Goal: Complete application form: Fill out and submit a form for a specific purpose

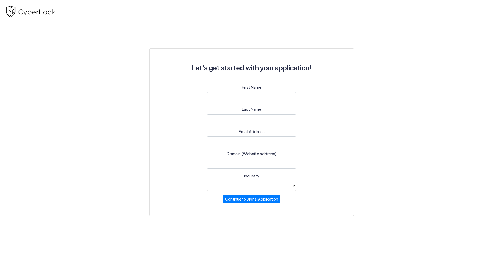
select select
click at [272, 98] on input "text" at bounding box center [251, 97] width 89 height 10
type input "[PERSON_NAME]"
type input "Read"
type input "[EMAIL_ADDRESS][DOMAIN_NAME]"
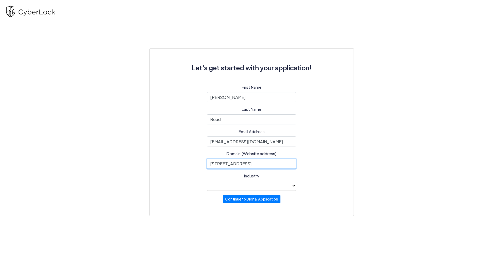
drag, startPoint x: 281, startPoint y: 164, endPoint x: 131, endPoint y: 181, distance: 151.3
click at [130, 181] on div "Let's get started with your application! First Name Nathaniel Last Name Read Em…" at bounding box center [251, 119] width 300 height 193
type input "www.readandco.com"
click at [293, 184] on select "Automotive Healthcare Legal Other industry not noted Professional Services (e.g…" at bounding box center [251, 186] width 89 height 10
select select "34"
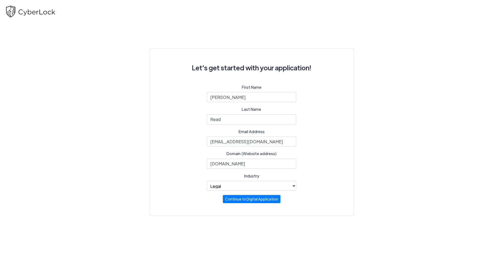
click at [207, 181] on select "Automotive Healthcare Legal Other industry not noted Professional Services (e.g…" at bounding box center [251, 186] width 89 height 10
click at [247, 199] on button "Continue to Digital Application" at bounding box center [252, 198] width 58 height 8
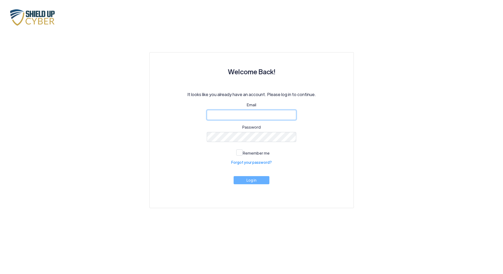
click at [280, 117] on input "email" at bounding box center [251, 115] width 89 height 10
type input "[EMAIL_ADDRESS][DOMAIN_NAME]"
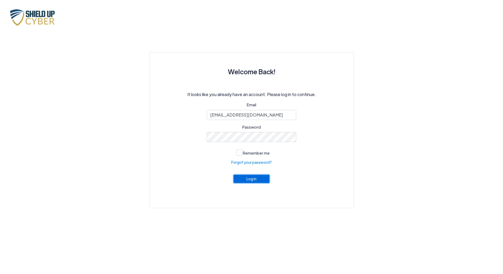
click at [239, 145] on button "Log in" at bounding box center [251, 179] width 36 height 8
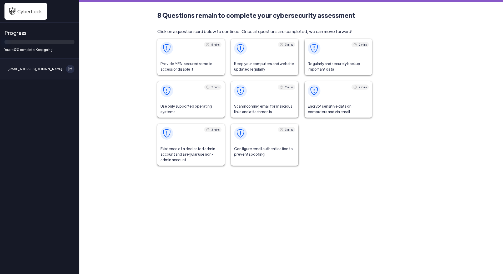
click at [66, 135] on div "Progress You're 0% complete. Keep going! nread@readandco.com" at bounding box center [39, 137] width 79 height 274
click at [167, 44] on img at bounding box center [166, 48] width 8 height 8
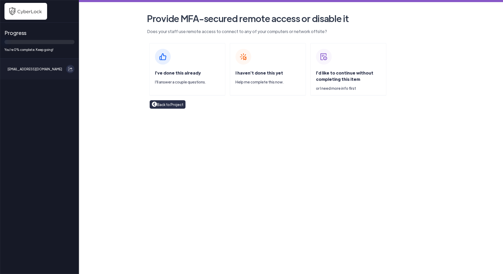
click at [164, 56] on img at bounding box center [163, 57] width 16 height 16
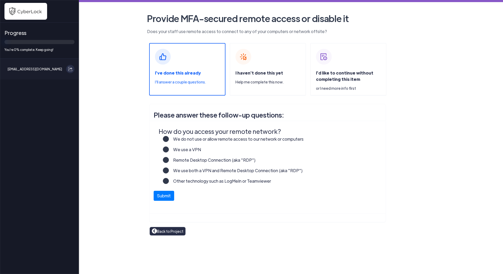
click at [280, 145] on main "Provide MFA-secured remote access or disable it Does your staff use remote acce…" at bounding box center [291, 137] width 424 height 274
click at [169, 145] on label "Other technology such as LogMeIn or Teamviewer" at bounding box center [220, 183] width 102 height 11
click at [0, 0] on input "Other technology such as LogMeIn or Teamviewer" at bounding box center [0, 0] width 0 height 0
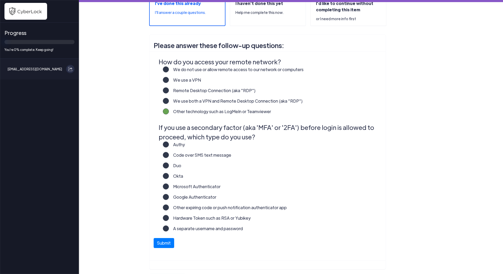
scroll to position [79, 0]
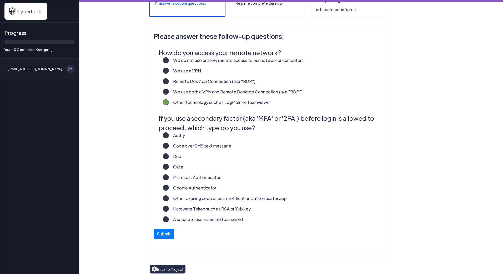
click at [169, 145] on label "Microsoft Authenticator" at bounding box center [195, 180] width 52 height 11
click at [0, 0] on input "Microsoft Authenticator" at bounding box center [0, 0] width 0 height 0
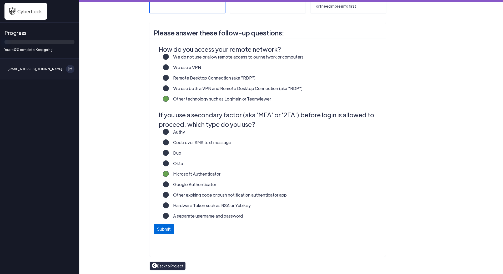
scroll to position [83, 0]
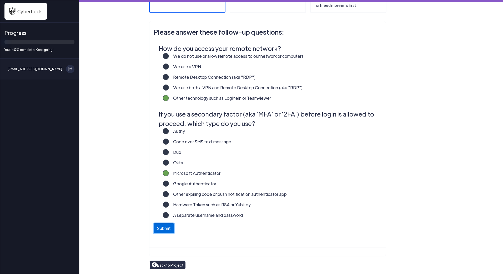
click at [165, 145] on button "Submit" at bounding box center [163, 229] width 21 height 10
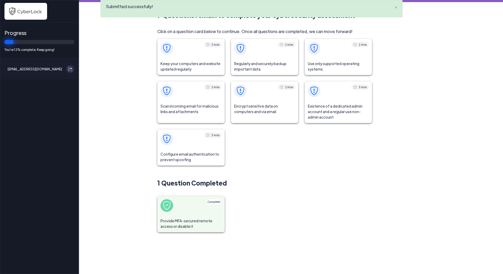
click at [197, 57] on span at bounding box center [190, 48] width 67 height 19
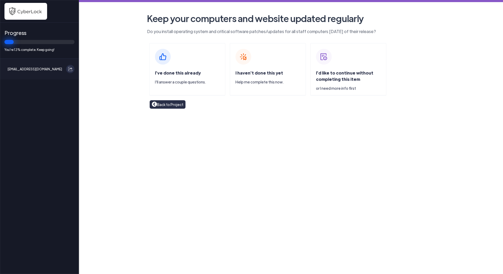
click at [165, 56] on img at bounding box center [163, 57] width 16 height 16
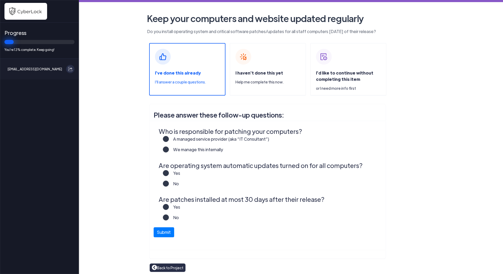
click at [169, 140] on label "A managed service provider (aka “IT Consultant”)" at bounding box center [219, 141] width 100 height 11
click at [0, 0] on input "A managed service provider (aka “IT Consultant”)" at bounding box center [0, 0] width 0 height 0
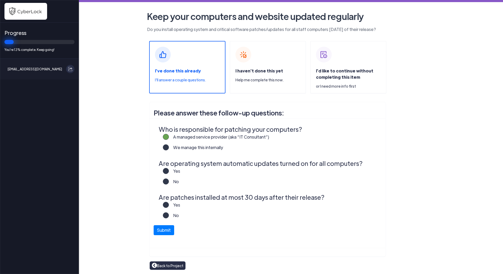
scroll to position [3, 0]
click at [169, 145] on label "Yes" at bounding box center [174, 173] width 11 height 11
click at [0, 0] on input "Yes" at bounding box center [0, 0] width 0 height 0
click at [169, 145] on label "Yes" at bounding box center [174, 207] width 11 height 11
click at [0, 0] on input "Yes" at bounding box center [0, 0] width 0 height 0
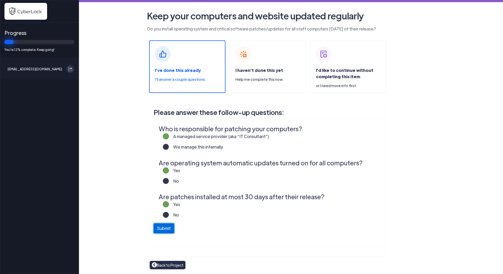
click at [161, 145] on button "Submit" at bounding box center [163, 229] width 21 height 10
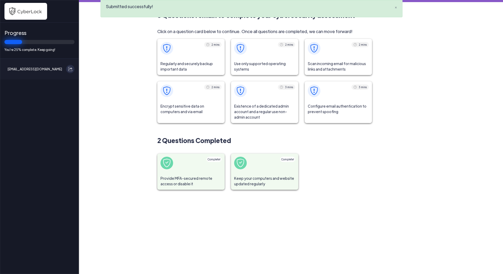
click at [170, 55] on span at bounding box center [190, 48] width 67 height 19
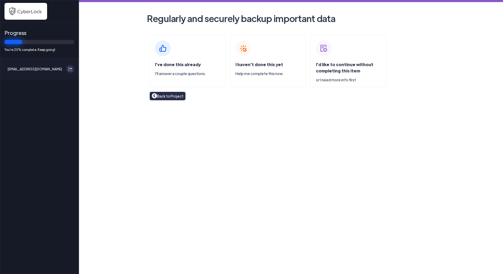
click at [165, 47] on img at bounding box center [163, 48] width 16 height 16
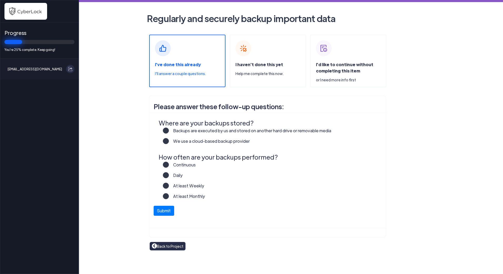
click at [169, 142] on label "We use a cloud-based backup provider" at bounding box center [209, 143] width 81 height 11
click at [0, 0] on input "We use a cloud-based backup provider" at bounding box center [0, 0] width 0 height 0
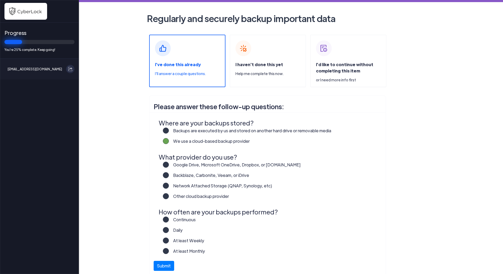
click at [169, 145] on label "Google Drive, Microsoft OneDrive, Dropbox, or Box.com" at bounding box center [235, 167] width 132 height 11
click at [0, 0] on input "Google Drive, Microsoft OneDrive, Dropbox, or Box.com" at bounding box center [0, 0] width 0 height 0
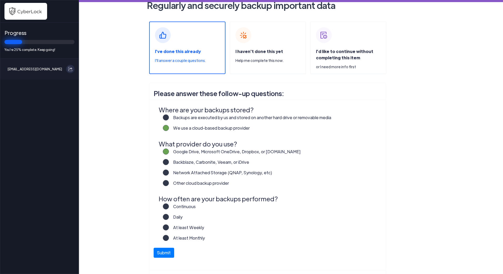
scroll to position [26, 0]
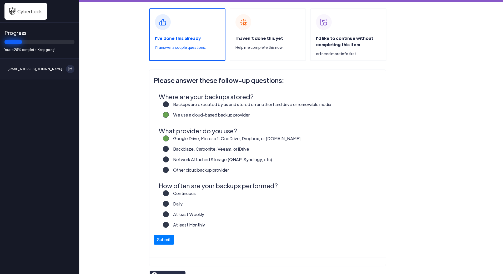
click at [169, 145] on label "Continuous" at bounding box center [182, 196] width 27 height 11
click at [0, 0] on input "Continuous" at bounding box center [0, 0] width 0 height 0
click at [158, 145] on button "Submit" at bounding box center [163, 239] width 21 height 10
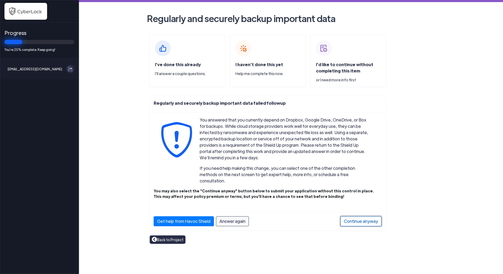
click at [280, 145] on link "Continue anyway" at bounding box center [360, 222] width 41 height 10
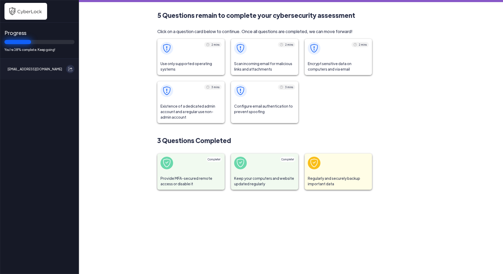
click at [170, 53] on span at bounding box center [166, 48] width 13 height 13
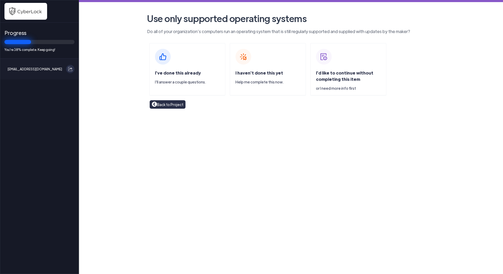
click at [169, 54] on img at bounding box center [163, 57] width 16 height 16
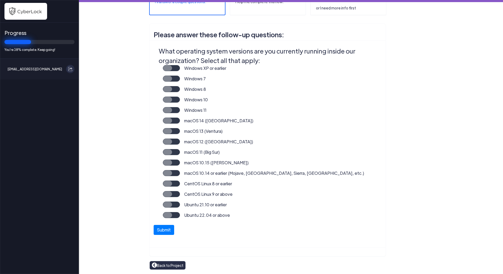
scroll to position [81, 0]
drag, startPoint x: 171, startPoint y: 109, endPoint x: 174, endPoint y: 127, distance: 17.8
click at [180, 109] on label "Windows 11" at bounding box center [193, 112] width 27 height 11
click at [0, 0] on input "Windows 11" at bounding box center [0, 0] width 0 height 0
drag, startPoint x: 167, startPoint y: 232, endPoint x: 169, endPoint y: 230, distance: 3.0
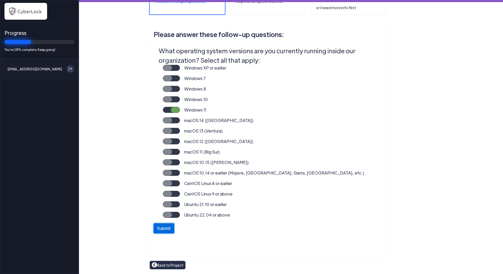
click at [167, 145] on button "Submit" at bounding box center [163, 229] width 21 height 10
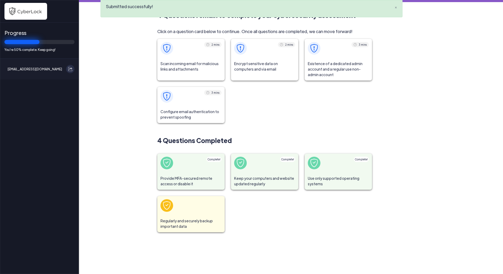
click at [192, 60] on span "Scan incoming email for malicious links and attachments" at bounding box center [190, 66] width 67 height 17
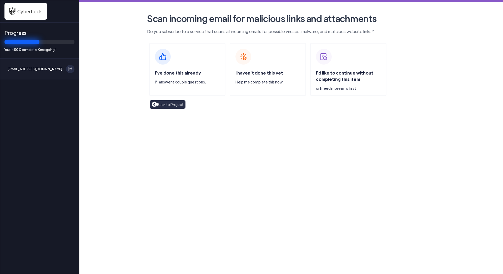
click at [161, 54] on img at bounding box center [163, 57] width 16 height 16
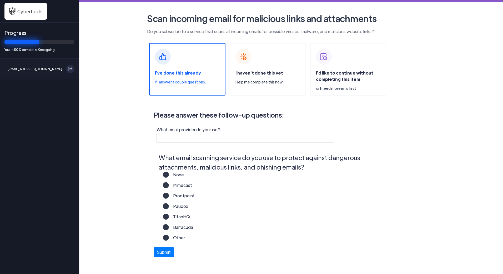
click at [169, 145] on label "Barracuda" at bounding box center [181, 229] width 24 height 11
click at [0, 0] on input "Barracuda" at bounding box center [0, 0] width 0 height 0
click at [163, 145] on button "Submit" at bounding box center [163, 251] width 21 height 10
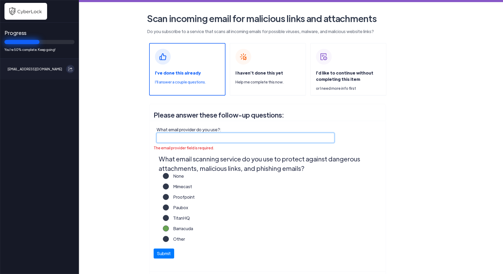
click at [225, 137] on input "What email provider do you use?:" at bounding box center [245, 138] width 178 height 10
type input "Microsoft"
click at [280, 64] on img at bounding box center [324, 57] width 16 height 16
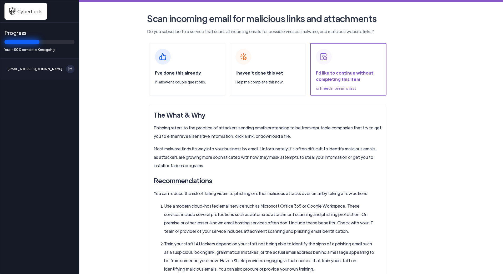
click at [162, 57] on img at bounding box center [163, 57] width 16 height 16
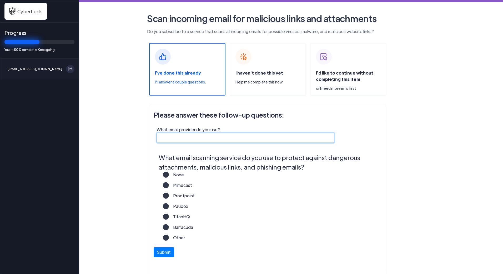
click at [208, 140] on input "What email provider do you use?:" at bounding box center [245, 138] width 178 height 10
type input "Microsoft 365"
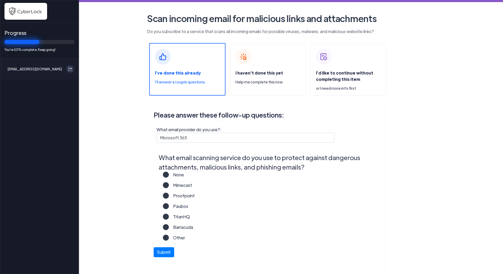
click at [276, 145] on div "Barracuda" at bounding box center [271, 229] width 216 height 11
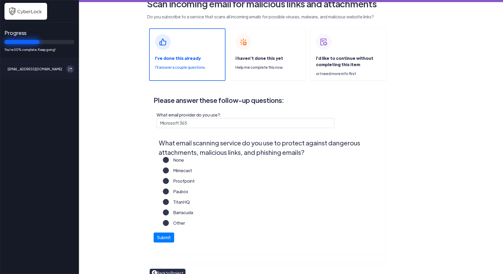
scroll to position [23, 0]
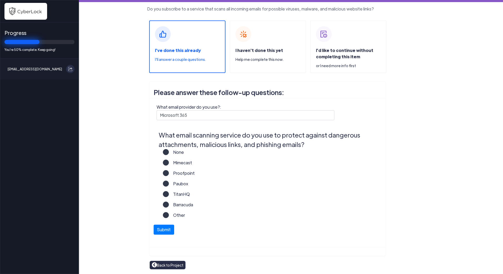
click at [169, 145] on label "None" at bounding box center [176, 154] width 15 height 11
click at [0, 0] on input "None" at bounding box center [0, 0] width 0 height 0
click at [169, 145] on label "Other" at bounding box center [177, 217] width 16 height 11
click at [0, 0] on input "Other" at bounding box center [0, 0] width 0 height 0
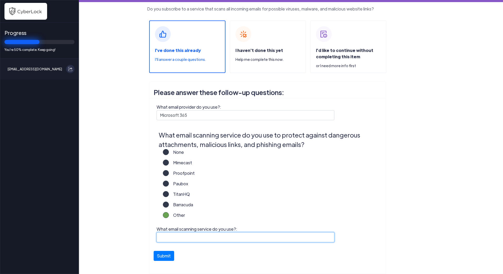
click at [177, 145] on input "What email scanning service do you use?:" at bounding box center [245, 238] width 178 height 10
type input "Microsoft 365"
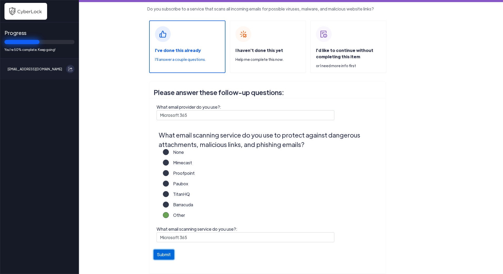
click at [165, 145] on button "Submit" at bounding box center [163, 255] width 21 height 10
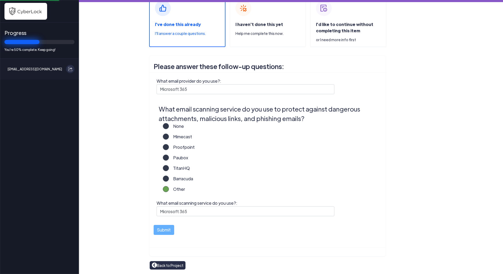
scroll to position [49, 0]
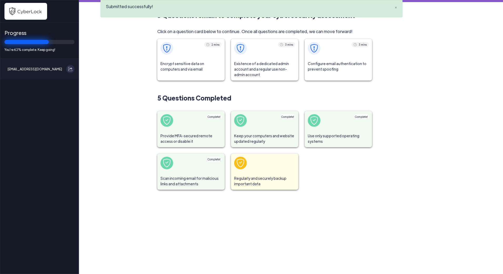
click at [193, 64] on span "Encrypt sensitive data on computers and via email" at bounding box center [190, 66] width 67 height 17
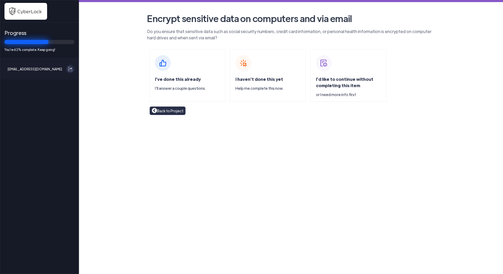
click at [280, 67] on img at bounding box center [324, 63] width 16 height 16
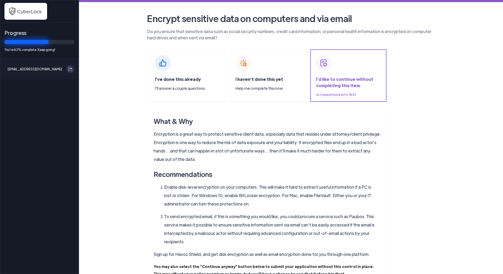
click at [175, 74] on div "I've done this already I'll answer a couple questions." at bounding box center [187, 75] width 76 height 53
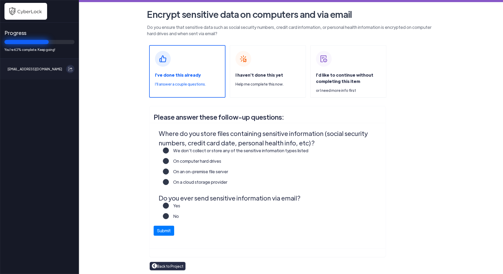
scroll to position [5, 0]
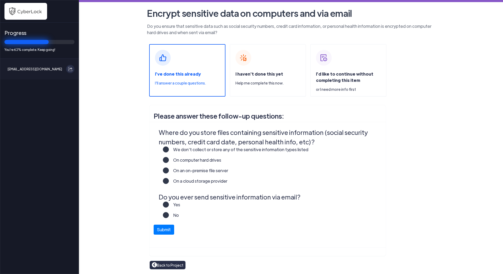
click at [169, 145] on label "We don’t collect or store any of the sensitive information types listed" at bounding box center [238, 152] width 139 height 11
click at [0, 0] on input "We don’t collect or store any of the sensitive information types listed" at bounding box center [0, 0] width 0 height 0
click at [169, 145] on label "No" at bounding box center [174, 217] width 10 height 11
click at [0, 0] on input "No" at bounding box center [0, 0] width 0 height 0
click at [166, 145] on button "Submit" at bounding box center [163, 229] width 21 height 10
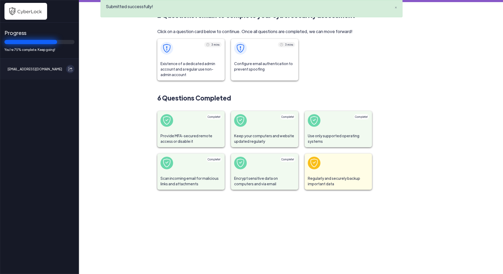
click at [200, 66] on span "Existence of a dedicated admin account and a regular use non-admin account" at bounding box center [190, 69] width 67 height 23
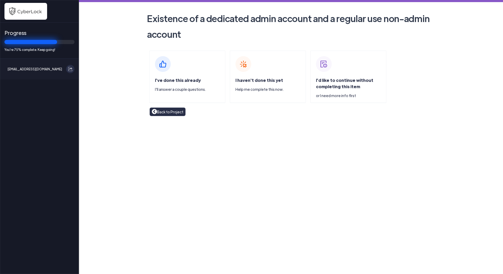
drag, startPoint x: 164, startPoint y: 66, endPoint x: 217, endPoint y: 92, distance: 58.7
click at [164, 66] on img at bounding box center [163, 64] width 16 height 16
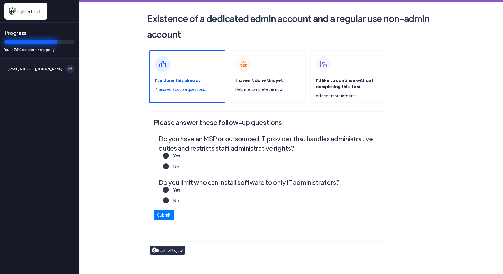
click at [169, 145] on label "Yes" at bounding box center [174, 158] width 11 height 11
click at [0, 0] on input "Yes" at bounding box center [0, 0] width 0 height 0
click at [169, 145] on label "Yes" at bounding box center [174, 192] width 11 height 11
click at [0, 0] on input "Yes" at bounding box center [0, 0] width 0 height 0
click at [168, 145] on button "Submit" at bounding box center [163, 214] width 21 height 10
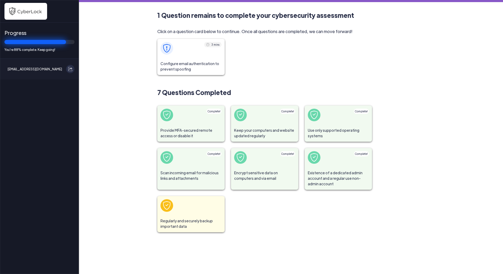
click at [190, 47] on span at bounding box center [190, 48] width 67 height 19
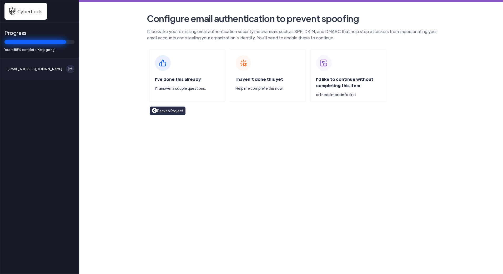
click at [163, 59] on img at bounding box center [163, 63] width 16 height 16
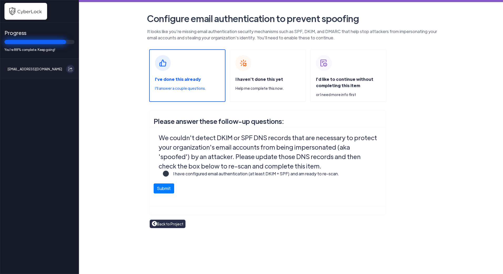
click at [280, 81] on span "I'd like to continue without completing this item" at bounding box center [344, 82] width 57 height 12
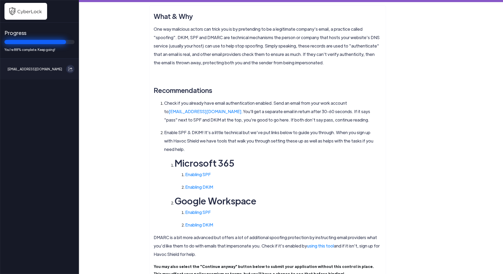
scroll to position [131, 0]
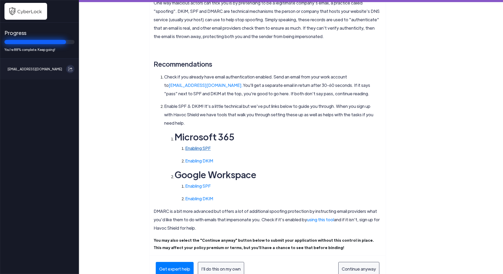
click at [201, 145] on link "Enabling SPF" at bounding box center [197, 149] width 25 height 6
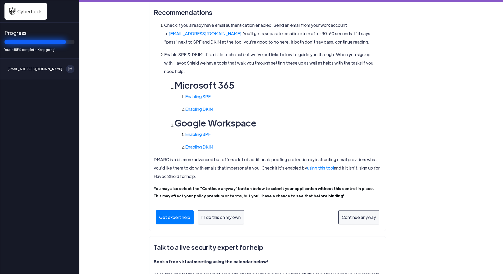
scroll to position [184, 0]
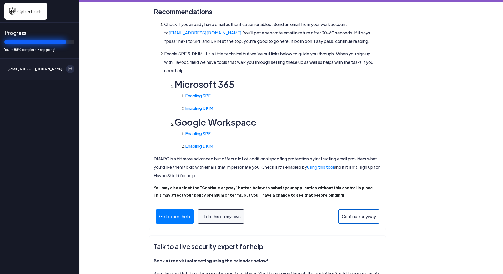
click at [280, 145] on div "Continue anyway" at bounding box center [358, 217] width 41 height 14
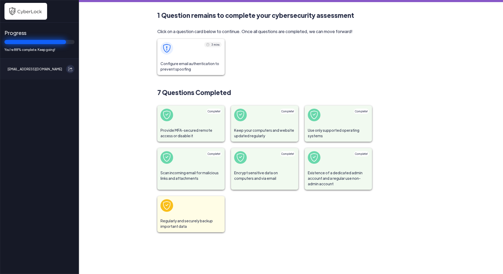
click at [191, 60] on span "Configure email authentication to prevent spoofing" at bounding box center [190, 66] width 67 height 17
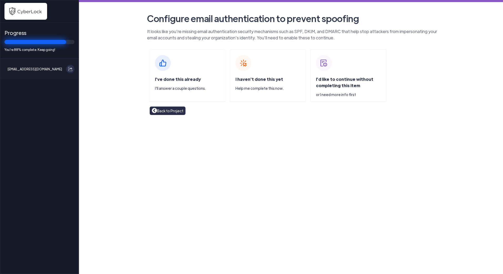
click at [280, 68] on div "I'd like to continue without completing this item or I need more info first" at bounding box center [348, 75] width 76 height 53
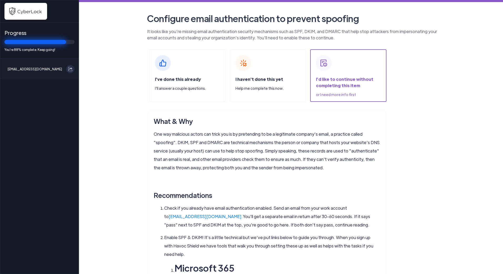
click at [185, 78] on span "I've done this already" at bounding box center [178, 79] width 46 height 6
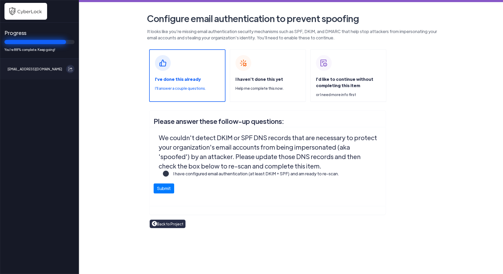
click at [169, 145] on label "I have configured email authentication (at least DKIM + SPF) and am ready to re…" at bounding box center [254, 176] width 170 height 11
click at [0, 0] on input "I have configured email authentication (at least DKIM + SPF) and am ready to re…" at bounding box center [0, 0] width 0 height 0
click at [167, 145] on button "Submit" at bounding box center [163, 187] width 21 height 10
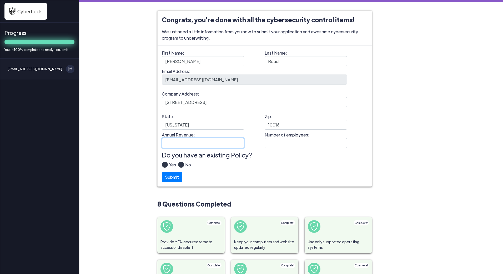
click at [198, 143] on input "Annual Revenue:" at bounding box center [203, 143] width 82 height 10
type input "725000"
type input "1"
click at [170, 142] on input "725000" at bounding box center [203, 143] width 82 height 10
click at [168, 145] on label "Yes" at bounding box center [172, 167] width 8 height 11
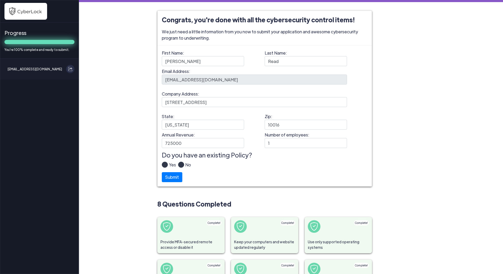
click at [0, 0] on input "Yes" at bounding box center [0, 0] width 0 height 0
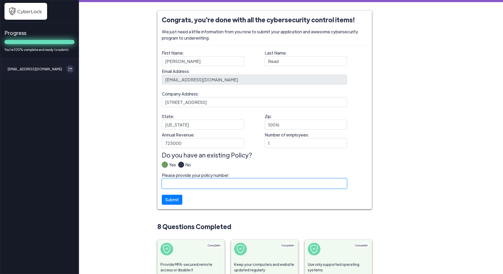
click at [210, 145] on input "Please provide your policy number:" at bounding box center [254, 184] width 185 height 10
drag, startPoint x: 448, startPoint y: 67, endPoint x: 297, endPoint y: 129, distance: 163.0
click at [280, 67] on main "Congrats, you're done with all the cybersecurity control items! We just need a …" at bounding box center [291, 137] width 424 height 274
click at [220, 145] on input "Please provide your policy number:" at bounding box center [254, 184] width 185 height 10
paste input "B14063YRS022-01"
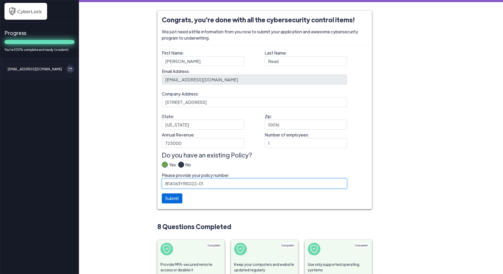
type input "B14063YRS022-01"
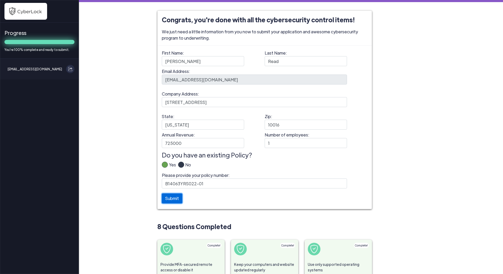
click at [175, 145] on button "Submit" at bounding box center [172, 199] width 21 height 10
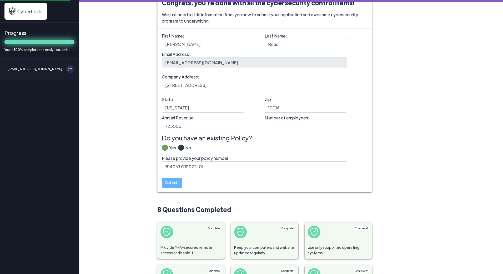
scroll to position [26, 0]
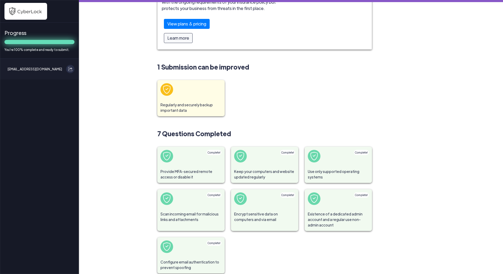
scroll to position [119, 0]
